Goal: Information Seeking & Learning: Find specific fact

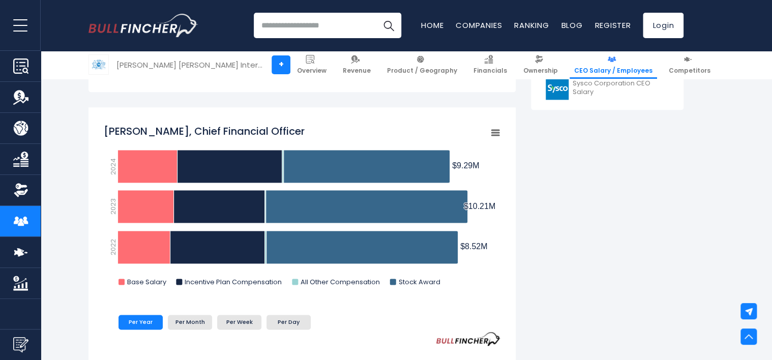
click at [392, 290] on rect "Emmanuel Babeau, Chief Financial Officer" at bounding box center [302, 208] width 397 height 178
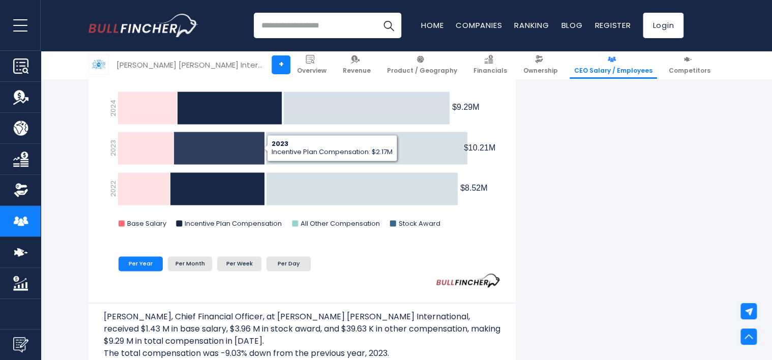
scroll to position [667, 0]
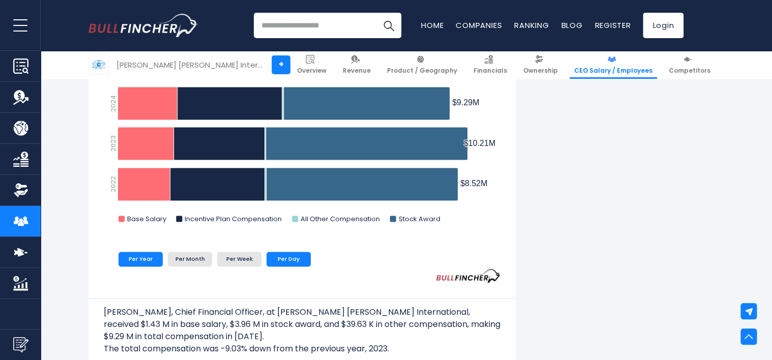
click at [289, 262] on li "Per Day" at bounding box center [288, 259] width 44 height 14
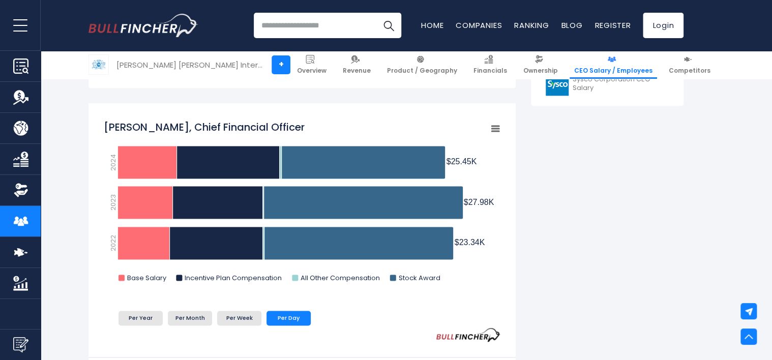
scroll to position [609, 0]
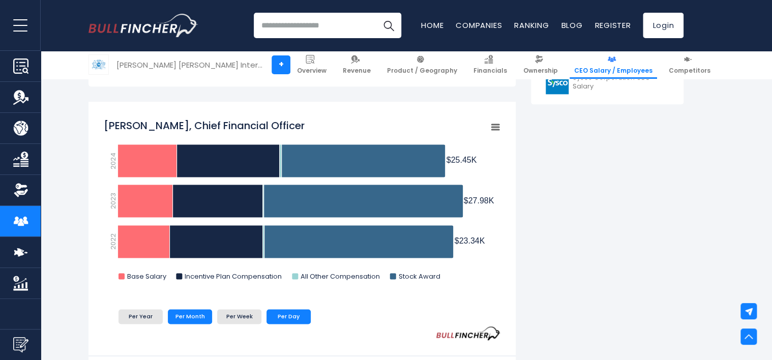
click at [196, 312] on li "Per Month" at bounding box center [190, 316] width 44 height 14
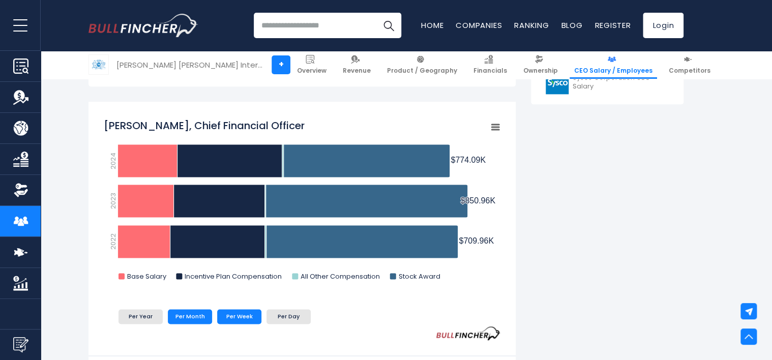
click at [224, 314] on li "Per Week" at bounding box center [239, 316] width 44 height 14
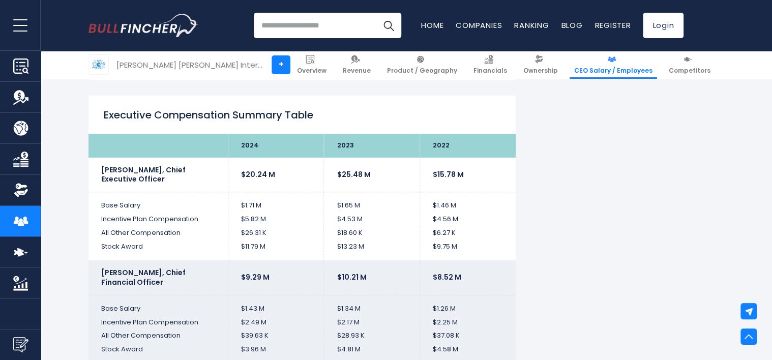
scroll to position [2053, 0]
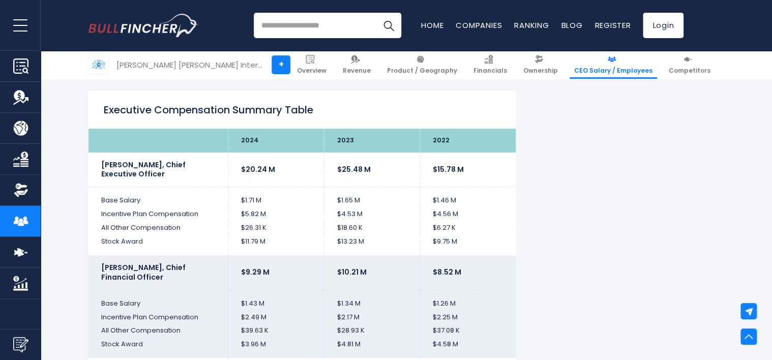
click at [248, 203] on td "$1.71 M" at bounding box center [276, 197] width 96 height 20
click at [291, 235] on td "$11.79 M" at bounding box center [276, 245] width 96 height 20
click at [252, 197] on td "$1.71 M" at bounding box center [276, 197] width 96 height 20
click at [256, 198] on td "$1.71 M" at bounding box center [276, 197] width 96 height 20
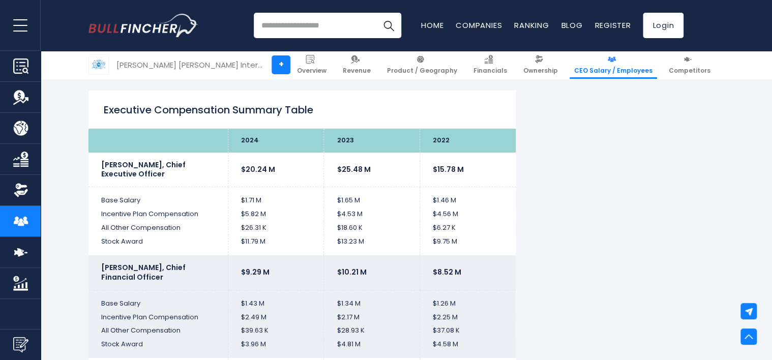
click at [252, 217] on td "$5.82 M" at bounding box center [276, 214] width 96 height 14
click at [260, 209] on td "$5.82 M" at bounding box center [276, 214] width 96 height 14
click at [260, 248] on td "$11.79 M" at bounding box center [276, 245] width 96 height 20
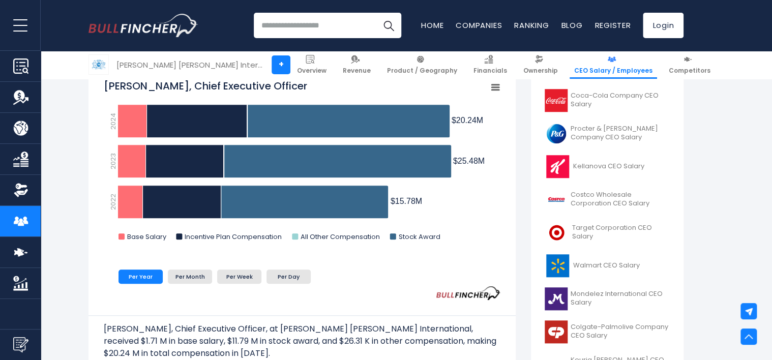
scroll to position [293, 0]
